Goal: Information Seeking & Learning: Find specific fact

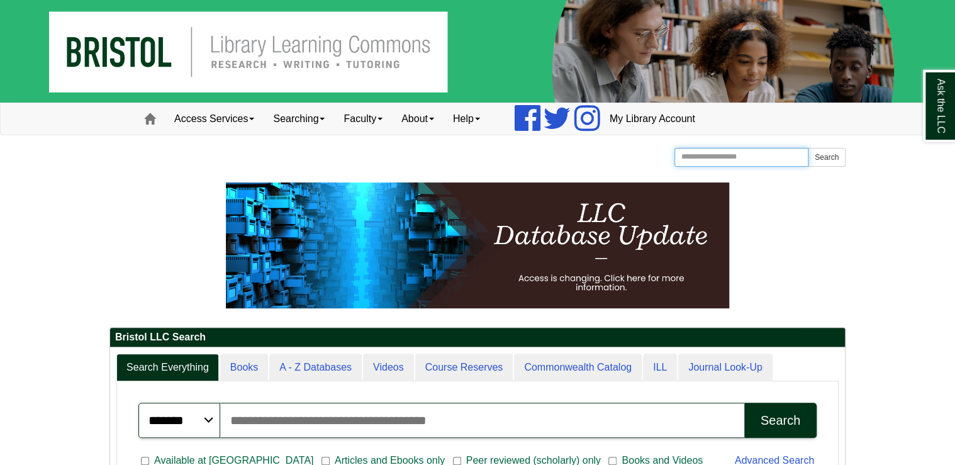
click at [759, 154] on input "Search the Website" at bounding box center [741, 157] width 134 height 19
type input "**********"
click at [808, 148] on button "Search" at bounding box center [827, 157] width 38 height 19
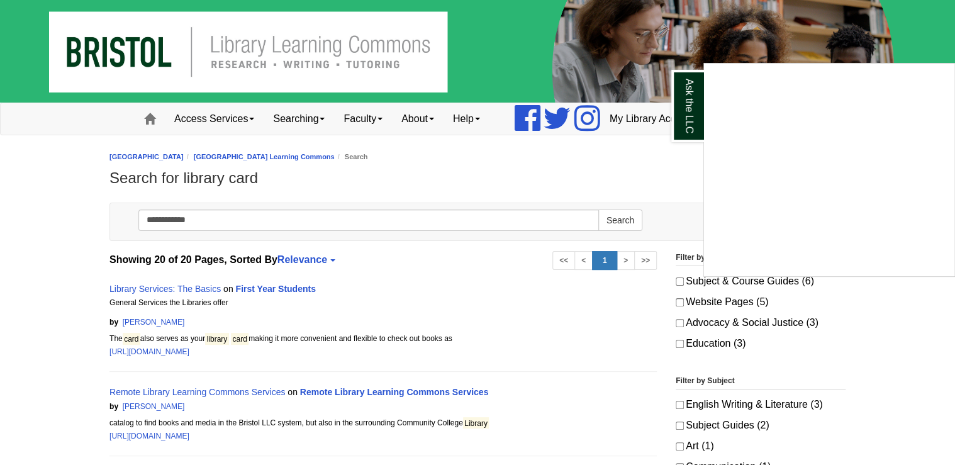
click at [156, 287] on div "Ask the LLC" at bounding box center [477, 232] width 955 height 465
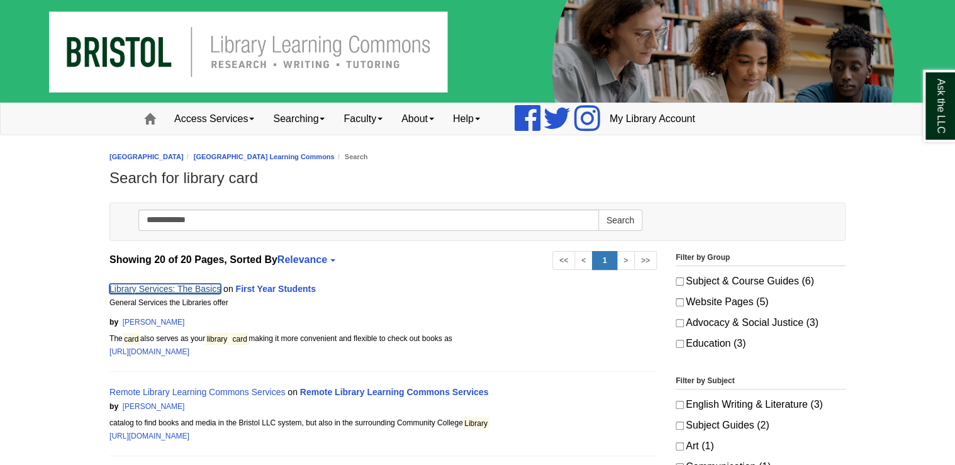
click at [156, 287] on link "Library Services: The Basics" at bounding box center [164, 289] width 111 height 10
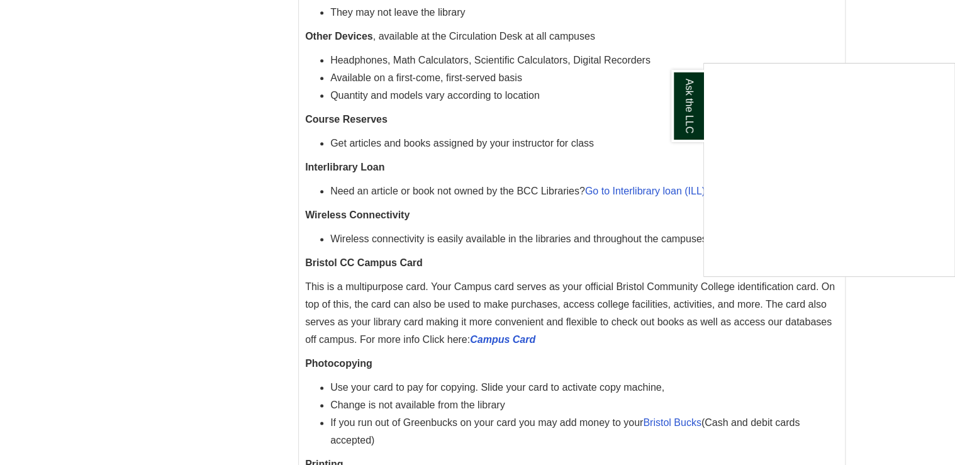
scroll to position [705, 0]
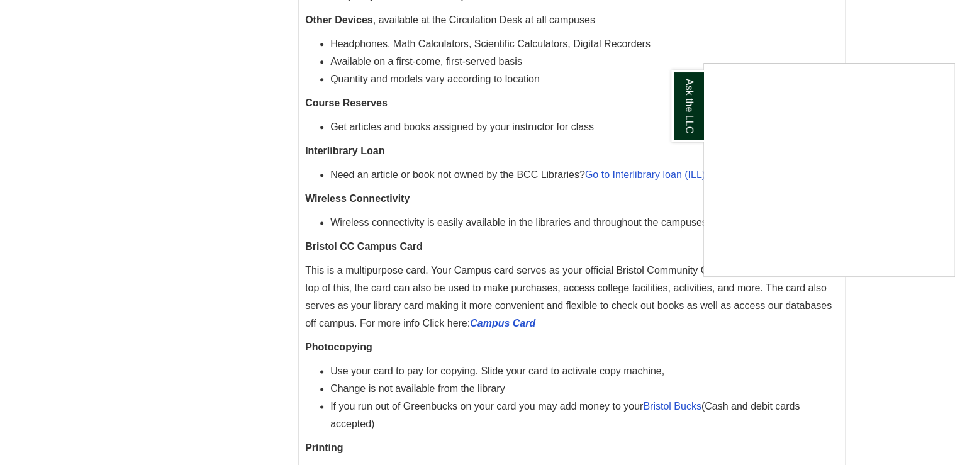
click at [498, 324] on div "Ask the LLC" at bounding box center [477, 232] width 955 height 465
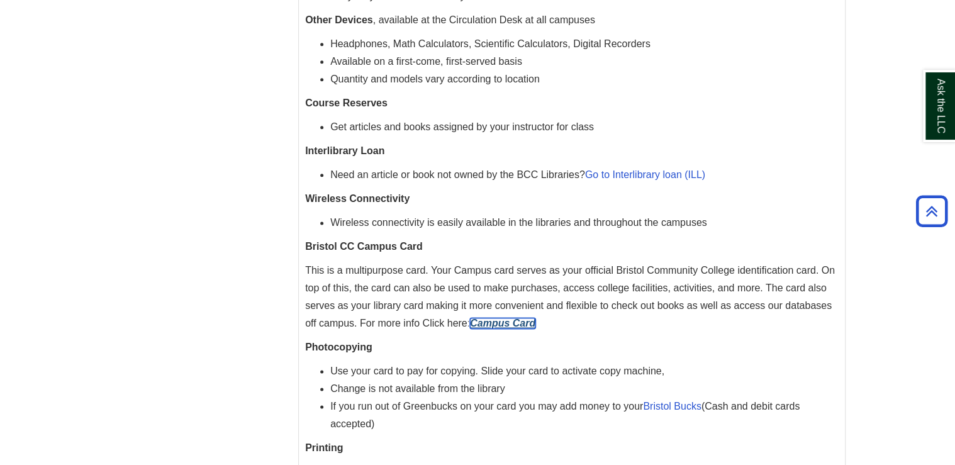
click at [498, 321] on icon "Campus Card" at bounding box center [502, 323] width 65 height 11
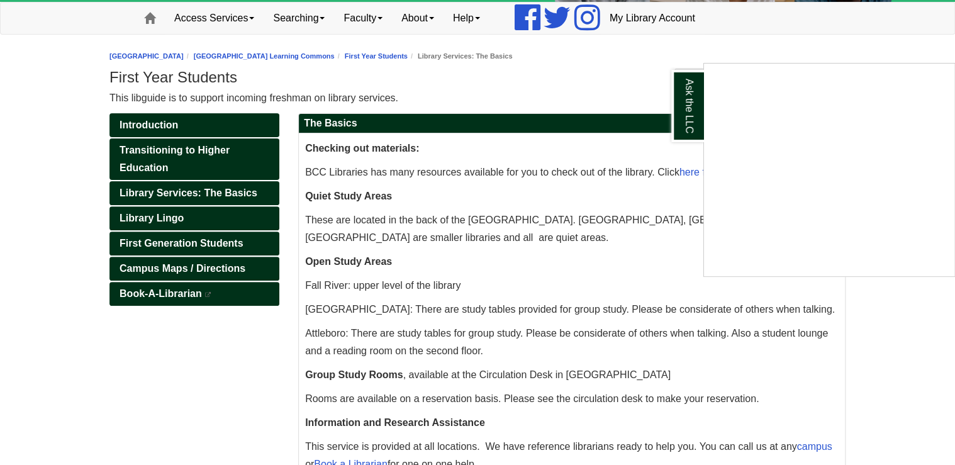
scroll to position [151, 0]
